Goal: Task Accomplishment & Management: Manage account settings

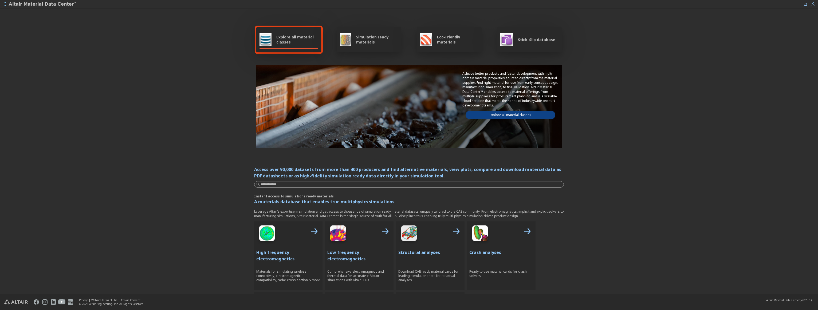
click at [6, 5] on span "button" at bounding box center [4, 4] width 5 height 9
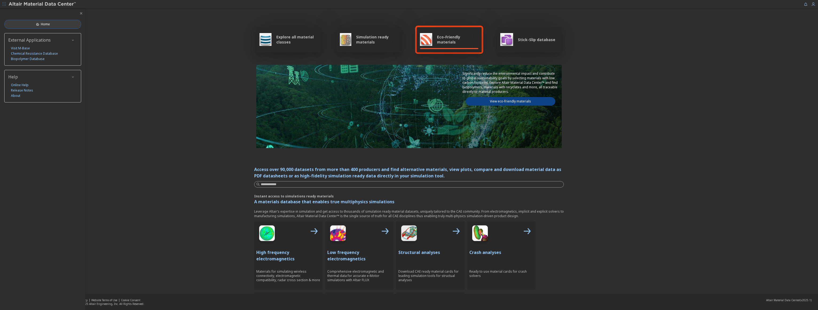
click at [58, 26] on link "Home" at bounding box center [42, 24] width 77 height 9
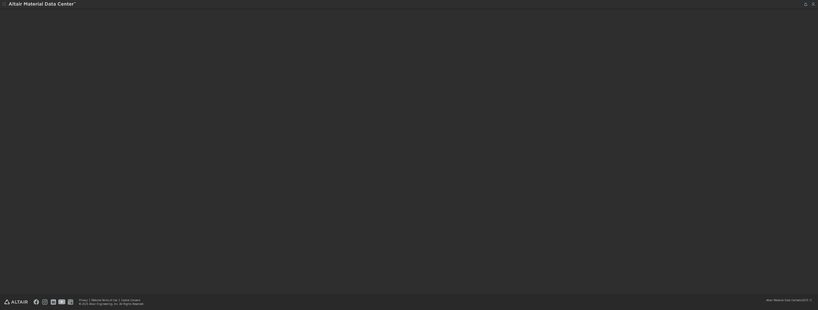
click at [4, 5] on icon "button" at bounding box center [4, 3] width 3 height 3
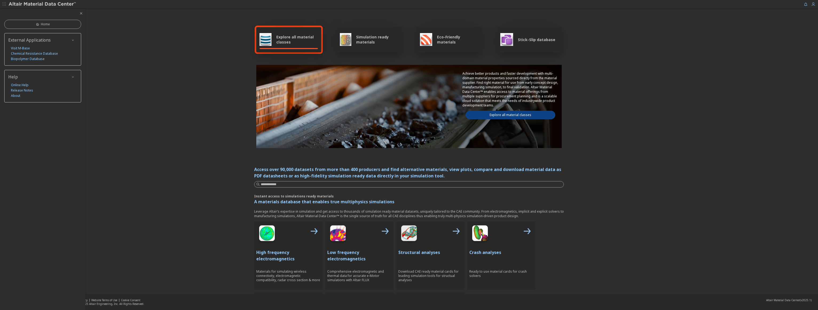
click at [72, 39] on icon "button" at bounding box center [73, 40] width 4 height 4
click at [74, 75] on icon "button" at bounding box center [73, 77] width 4 height 4
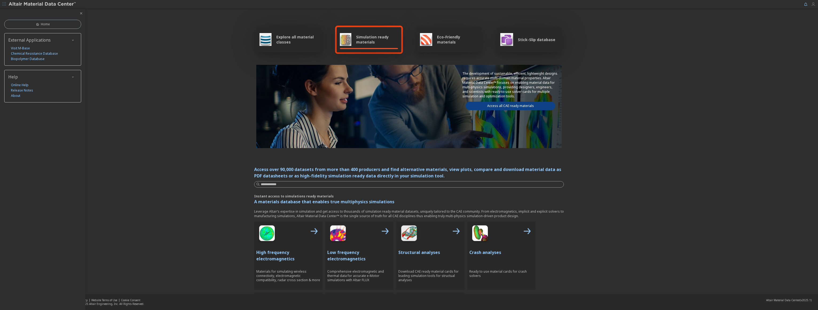
click at [813, 4] on icon "button" at bounding box center [813, 4] width 4 height 4
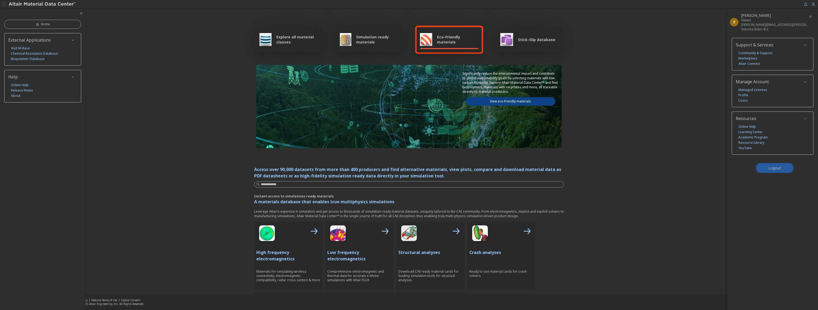
click at [783, 169] on button "Logout" at bounding box center [774, 168] width 37 height 10
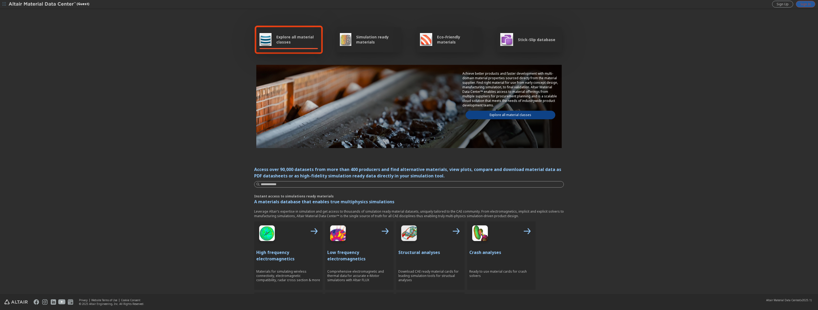
click at [806, 5] on span "Sign In" at bounding box center [806, 4] width 10 height 4
click at [3, 4] on icon "button" at bounding box center [4, 3] width 3 height 3
click at [815, 5] on icon "button" at bounding box center [813, 4] width 4 height 4
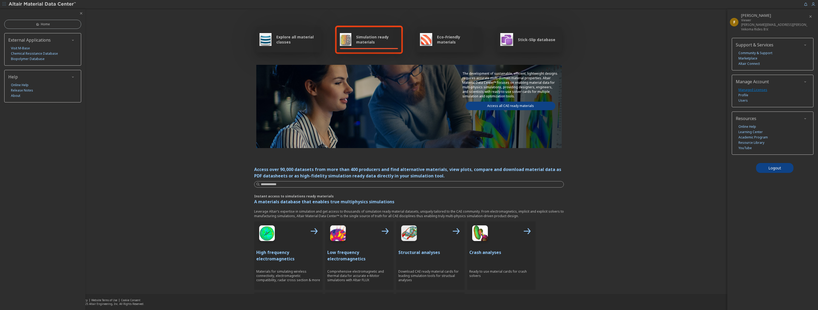
click at [750, 89] on link "Managed Licenses" at bounding box center [753, 89] width 29 height 5
